Goal: Task Accomplishment & Management: Manage account settings

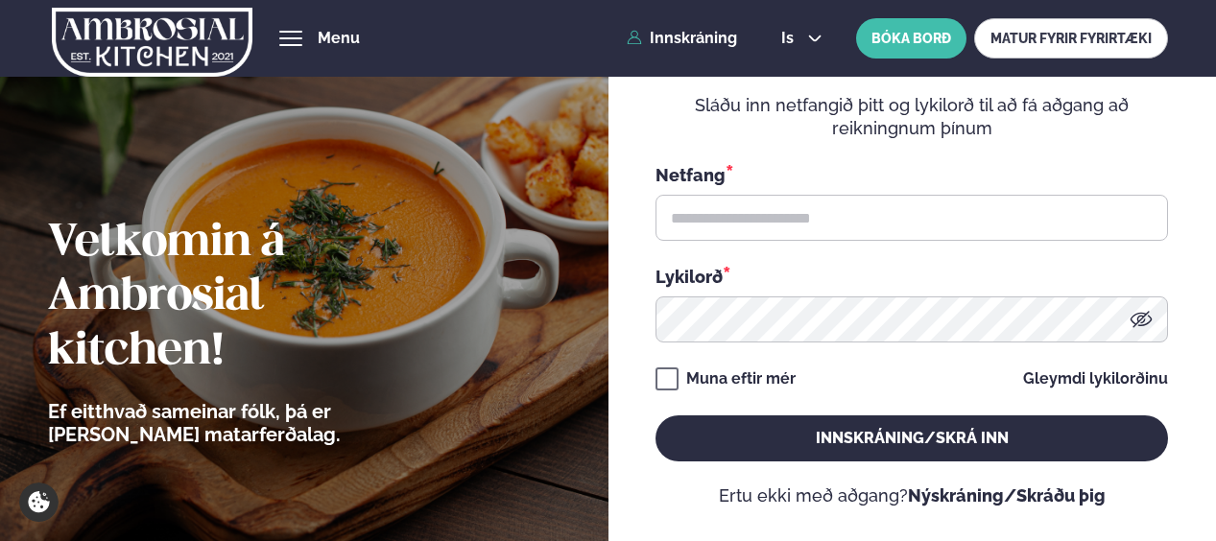
drag, startPoint x: 0, startPoint y: 0, endPoint x: 759, endPoint y: 214, distance: 788.5
click at [759, 214] on input "text" at bounding box center [911, 218] width 512 height 46
type input "**********"
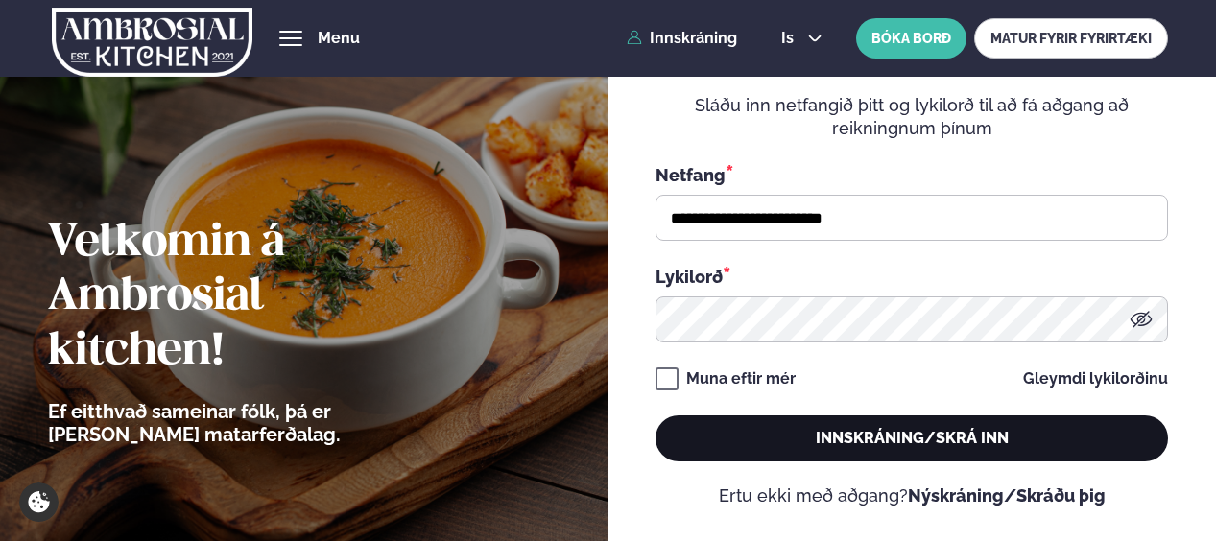
click at [817, 429] on button "Innskráning/Skrá inn" at bounding box center [911, 438] width 512 height 46
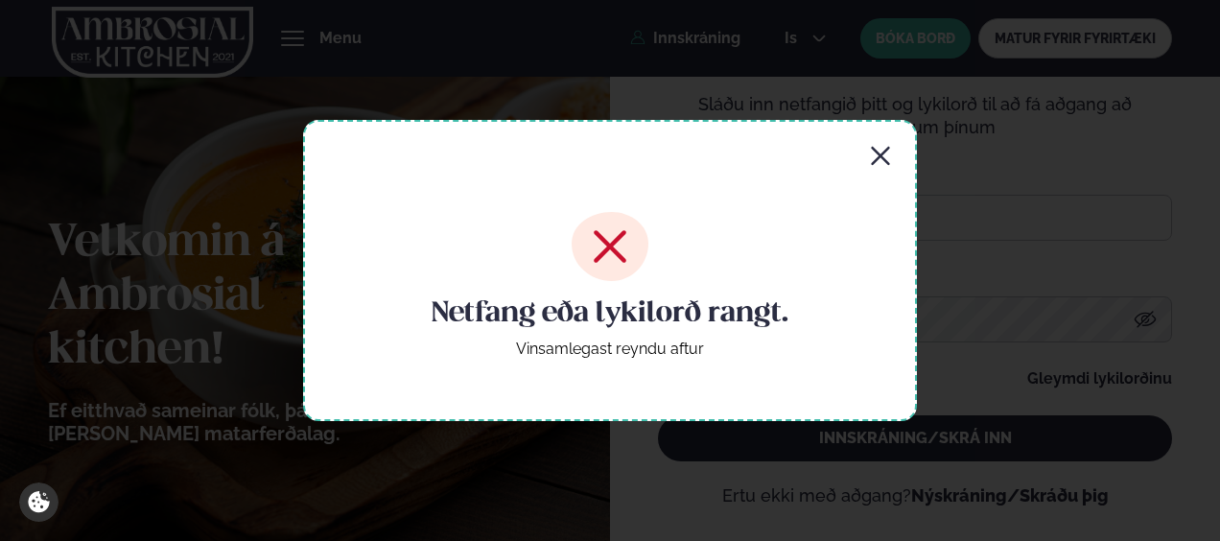
click at [601, 249] on icon at bounding box center [610, 246] width 77 height 69
click at [900, 154] on div "Netfang eða lykilorð rangt. Vinsamlegast reyndu aftur" at bounding box center [610, 270] width 614 height 301
click at [884, 154] on icon "button" at bounding box center [880, 156] width 23 height 23
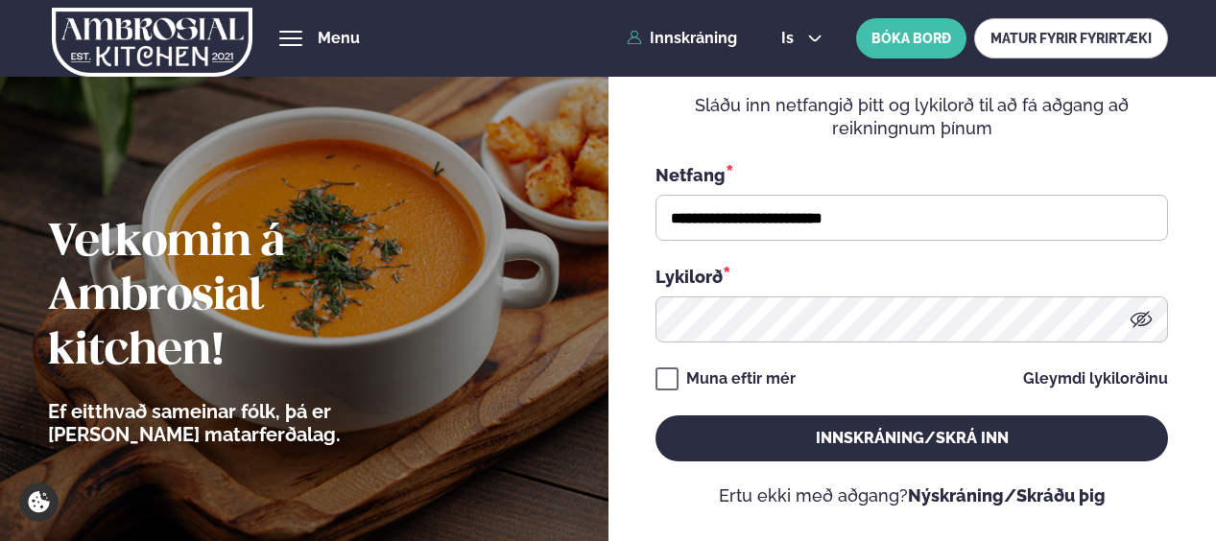
click at [1142, 330] on icon at bounding box center [1140, 319] width 23 height 23
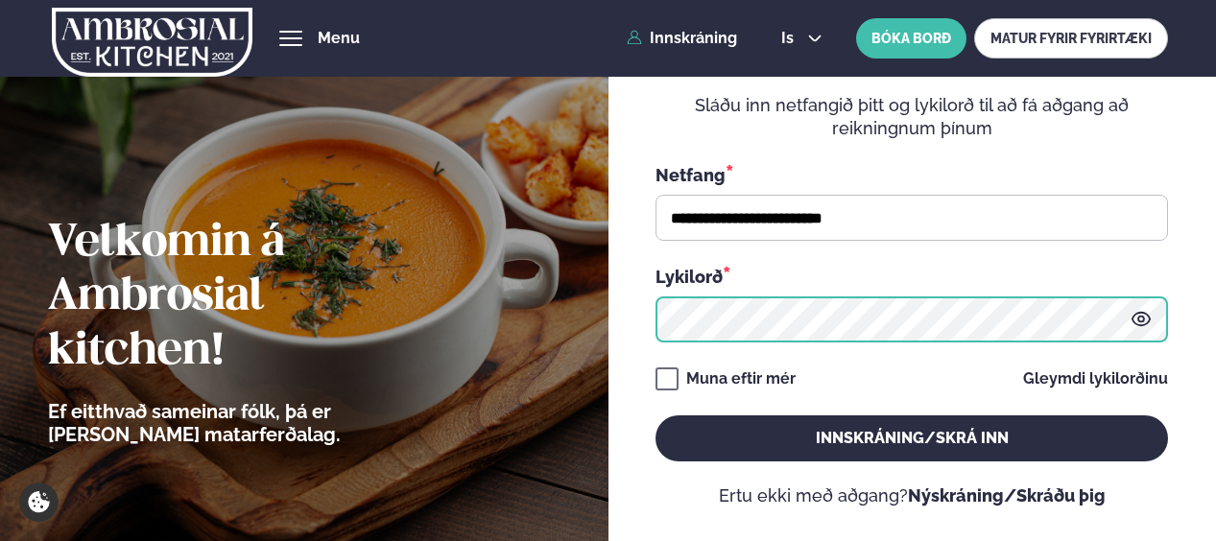
click at [655, 415] on button "Innskráning/Skrá inn" at bounding box center [911, 438] width 512 height 46
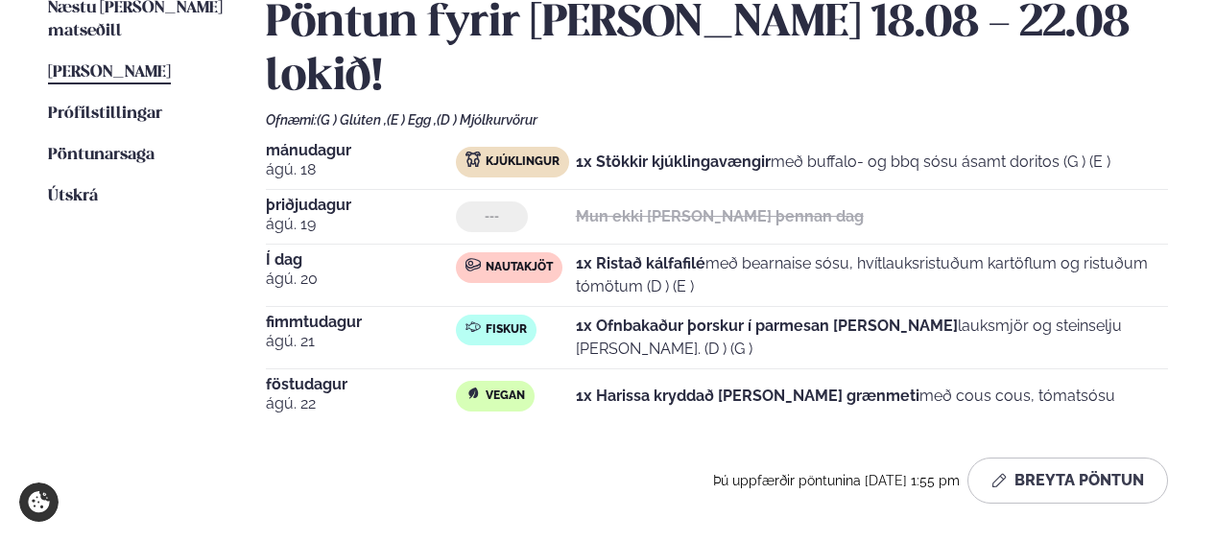
scroll to position [500, 0]
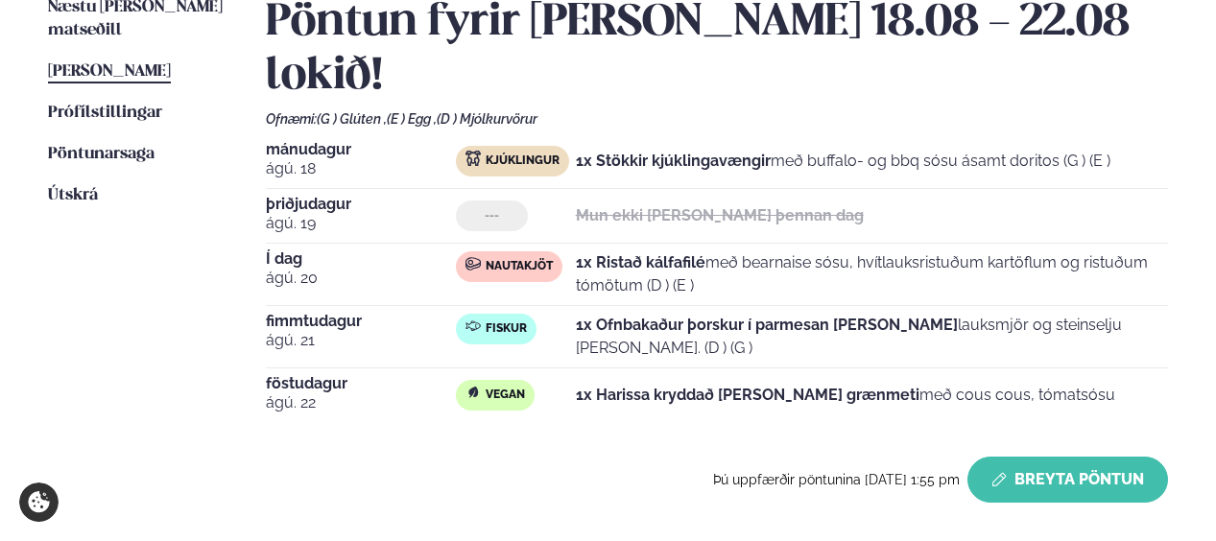
click at [1032, 457] on button "Breyta Pöntun" at bounding box center [1067, 480] width 201 height 46
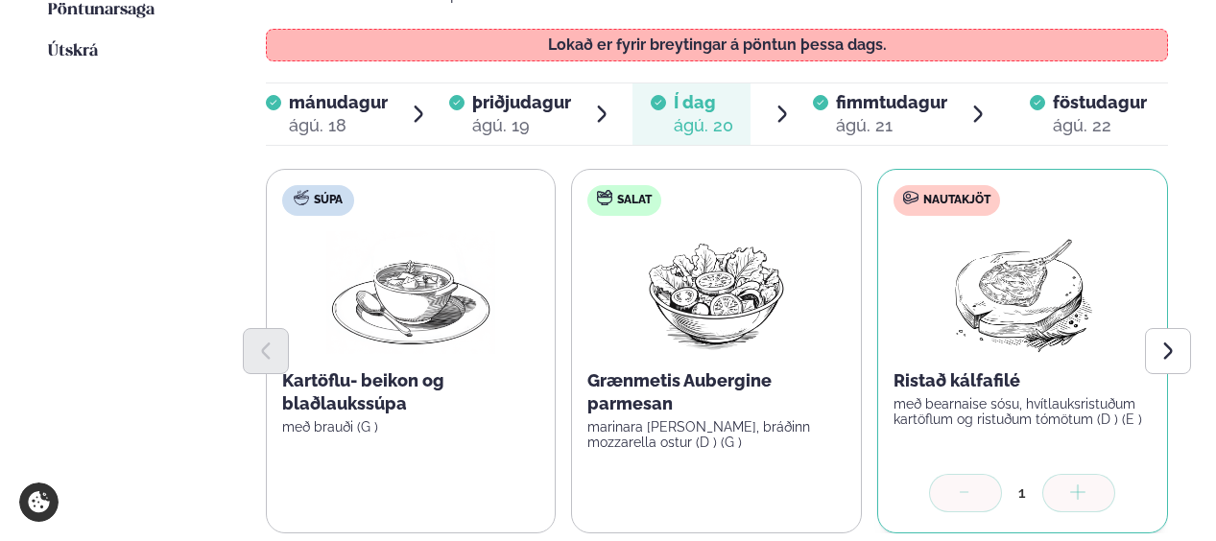
scroll to position [628, 0]
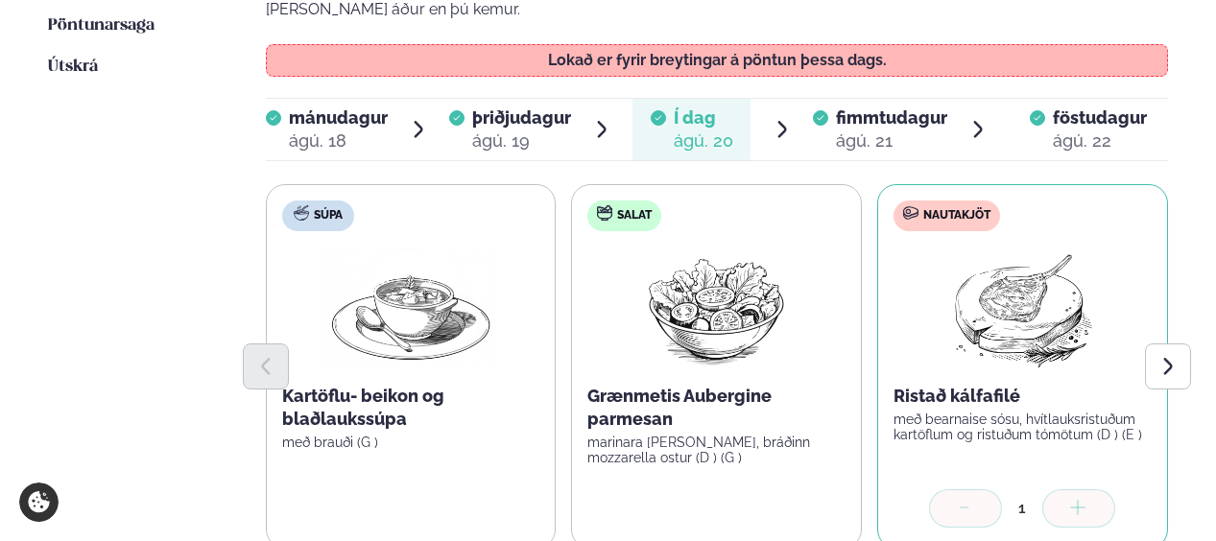
click at [871, 130] on div "ágú. 21" at bounding box center [891, 141] width 111 height 23
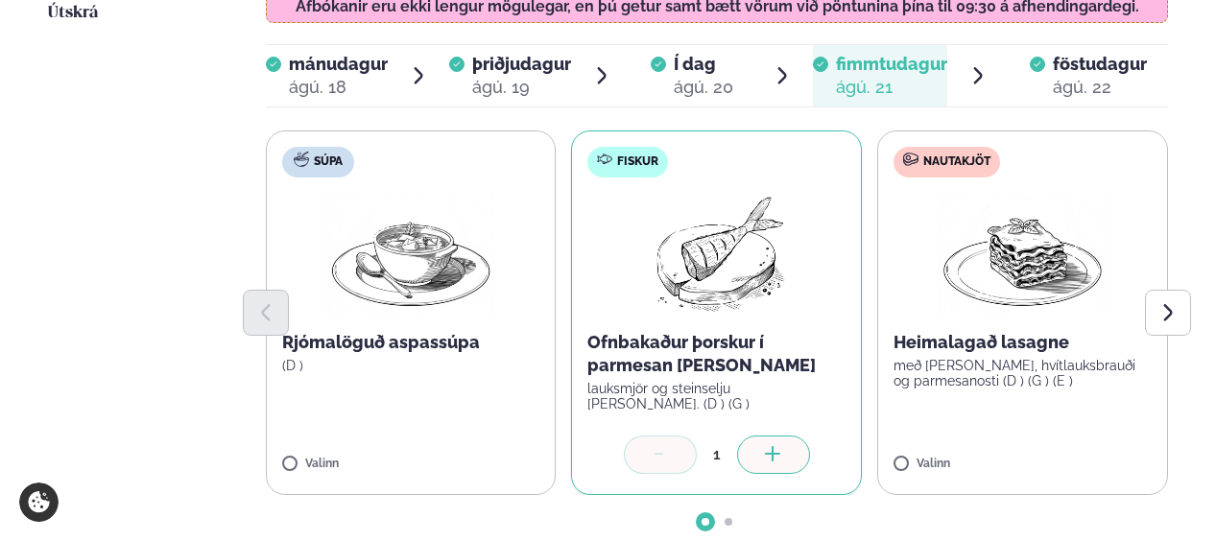
scroll to position [675, 0]
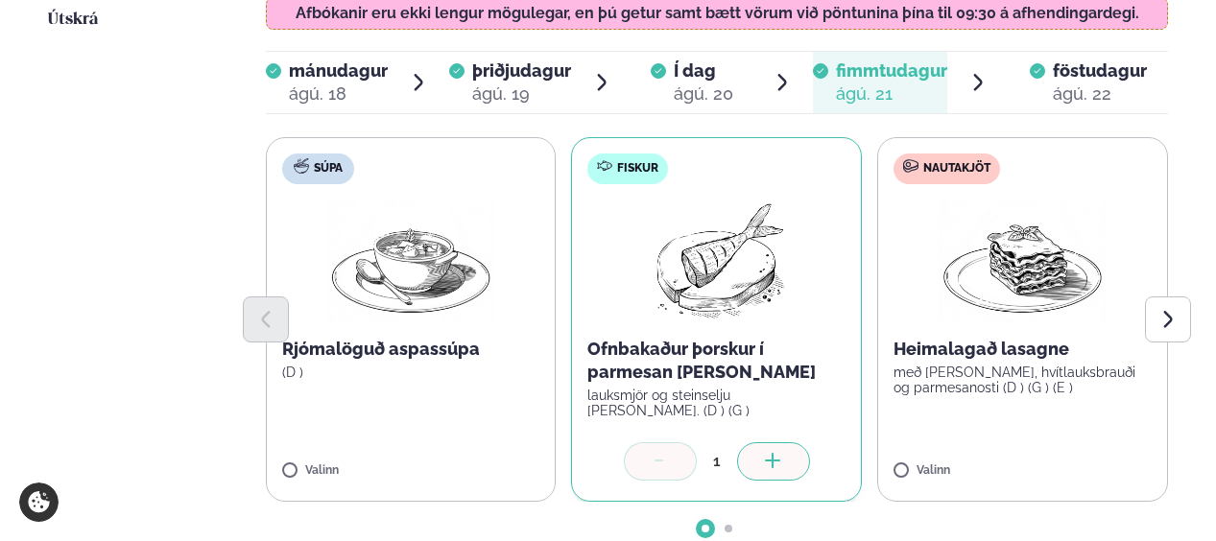
click at [668, 453] on icon at bounding box center [660, 462] width 19 height 19
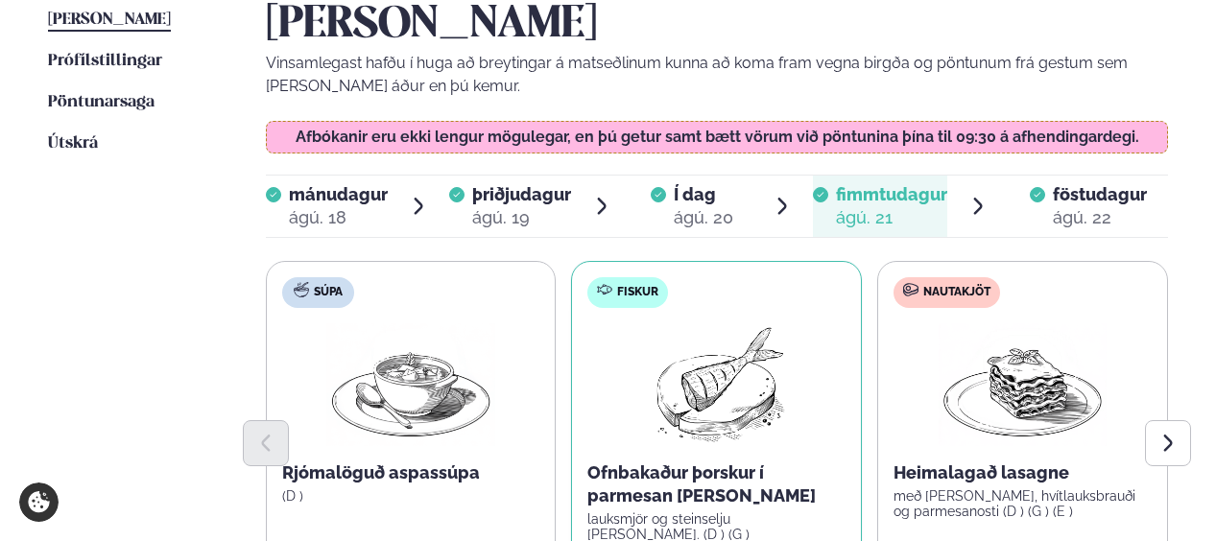
scroll to position [551, 0]
